Goal: Information Seeking & Learning: Find contact information

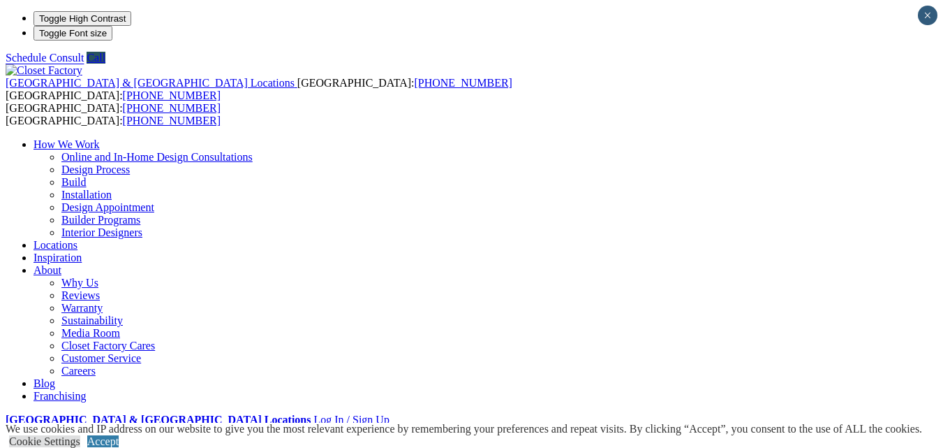
click at [155, 339] on link "Closet Factory Cares" at bounding box center [108, 345] width 94 height 12
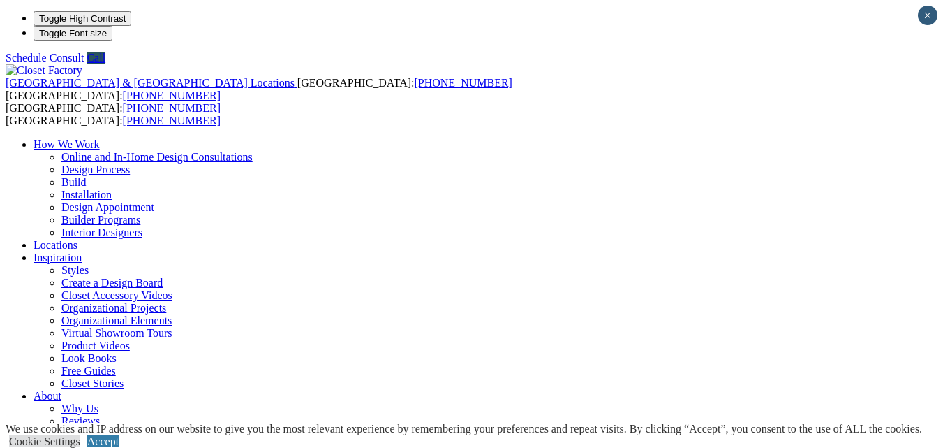
click at [119, 435] on link "Accept" at bounding box center [102, 441] width 31 height 12
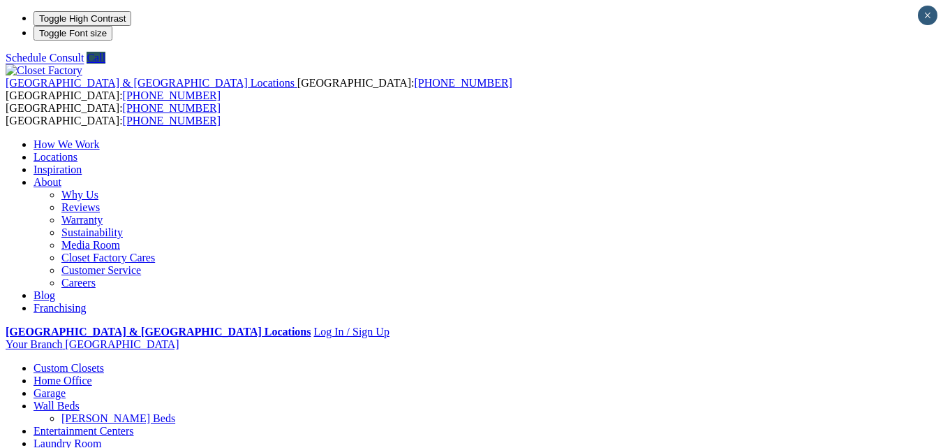
click at [141, 264] on link "Customer Service" at bounding box center [101, 270] width 80 height 12
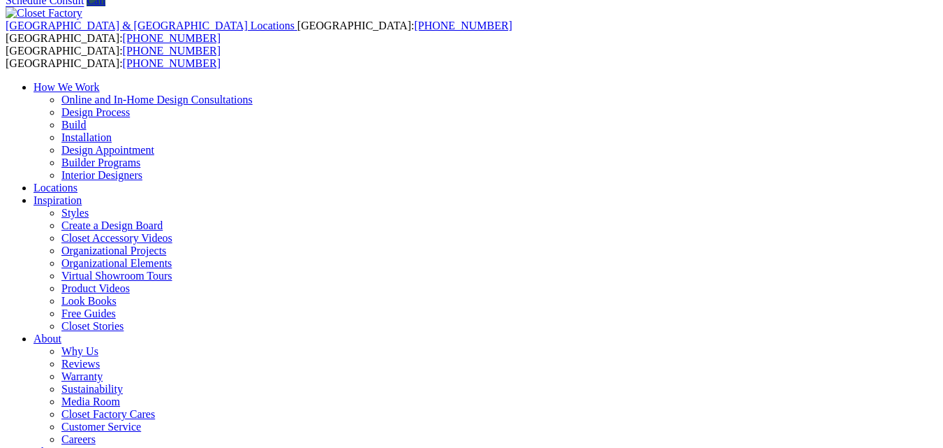
scroll to position [43, 0]
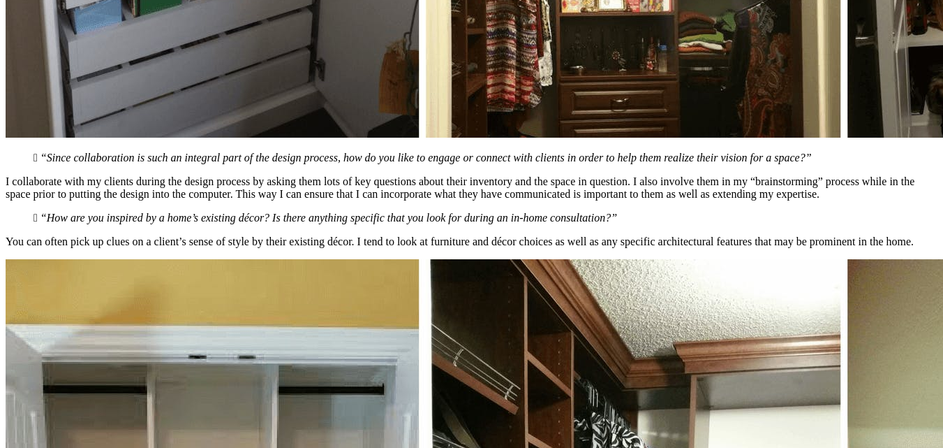
scroll to position [4426, 0]
